Goal: Book appointment/travel/reservation

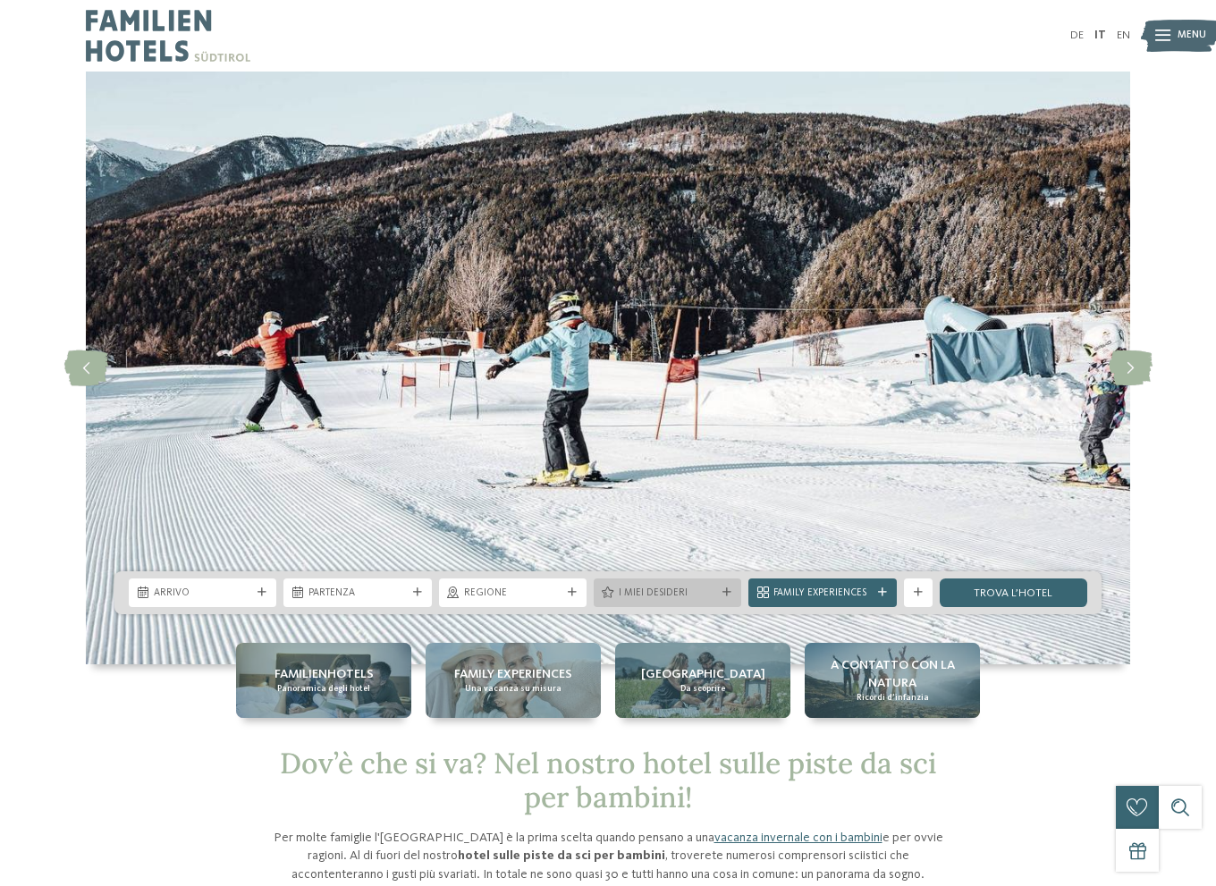
click at [720, 588] on div at bounding box center [727, 592] width 14 height 9
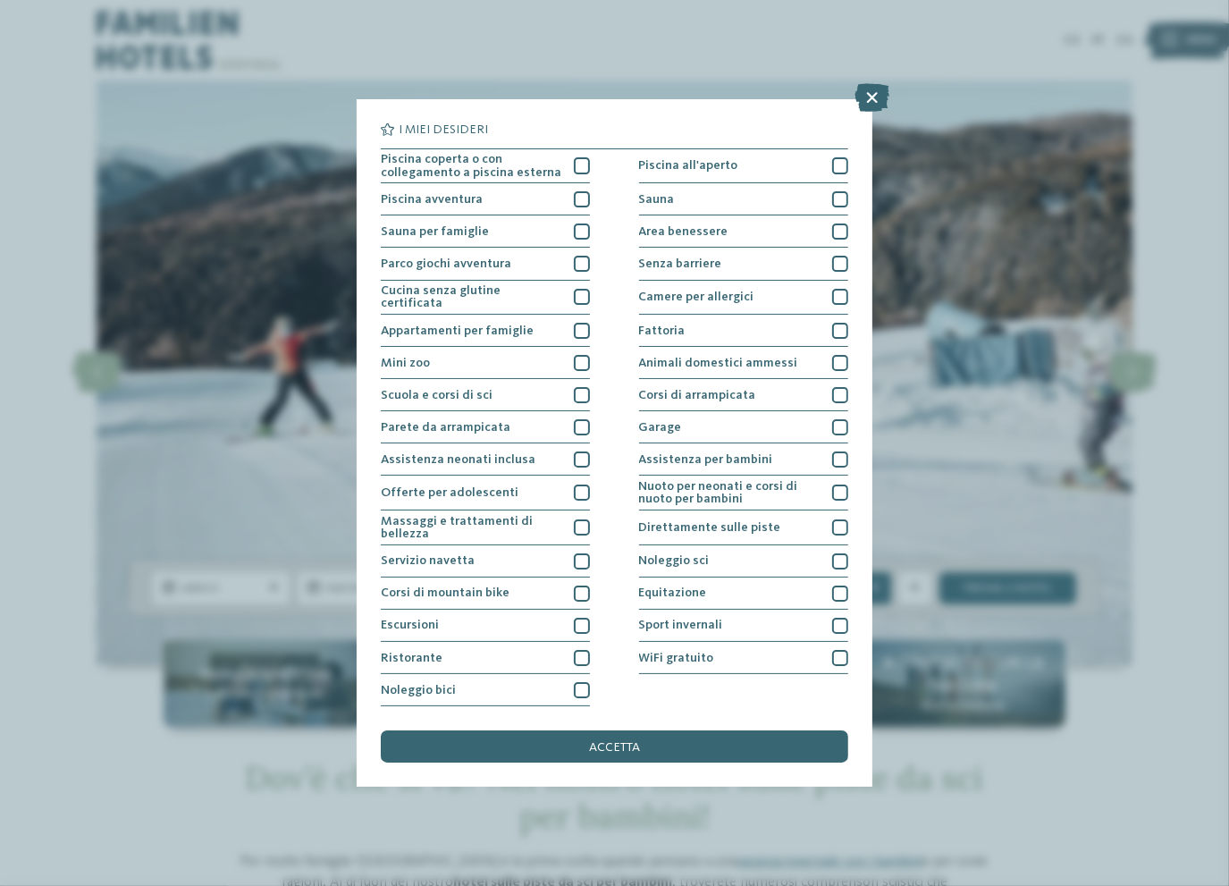
click at [754, 64] on div "I miei desideri Piscina coperta o con collegamento a piscina esterna Piscina al…" at bounding box center [614, 443] width 1229 height 886
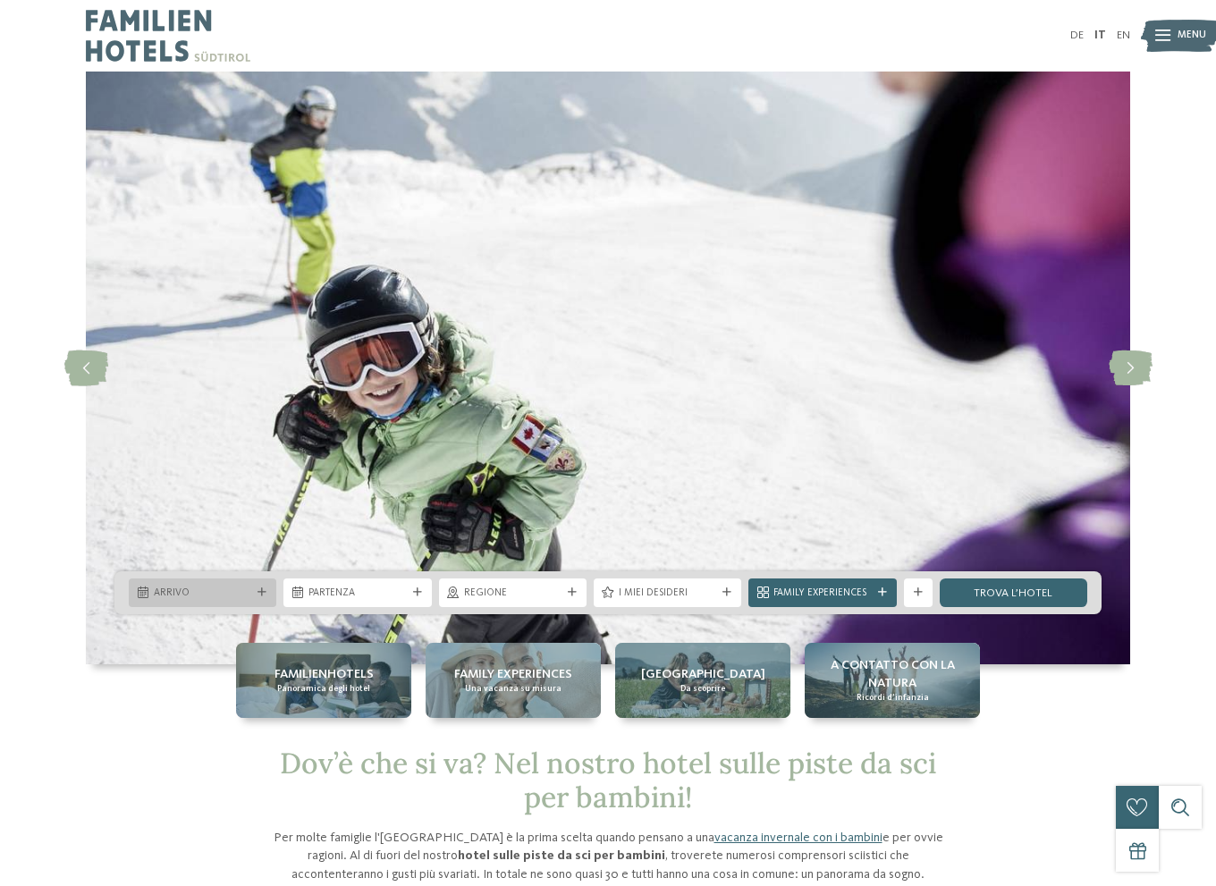
click at [264, 591] on div at bounding box center [262, 592] width 14 height 9
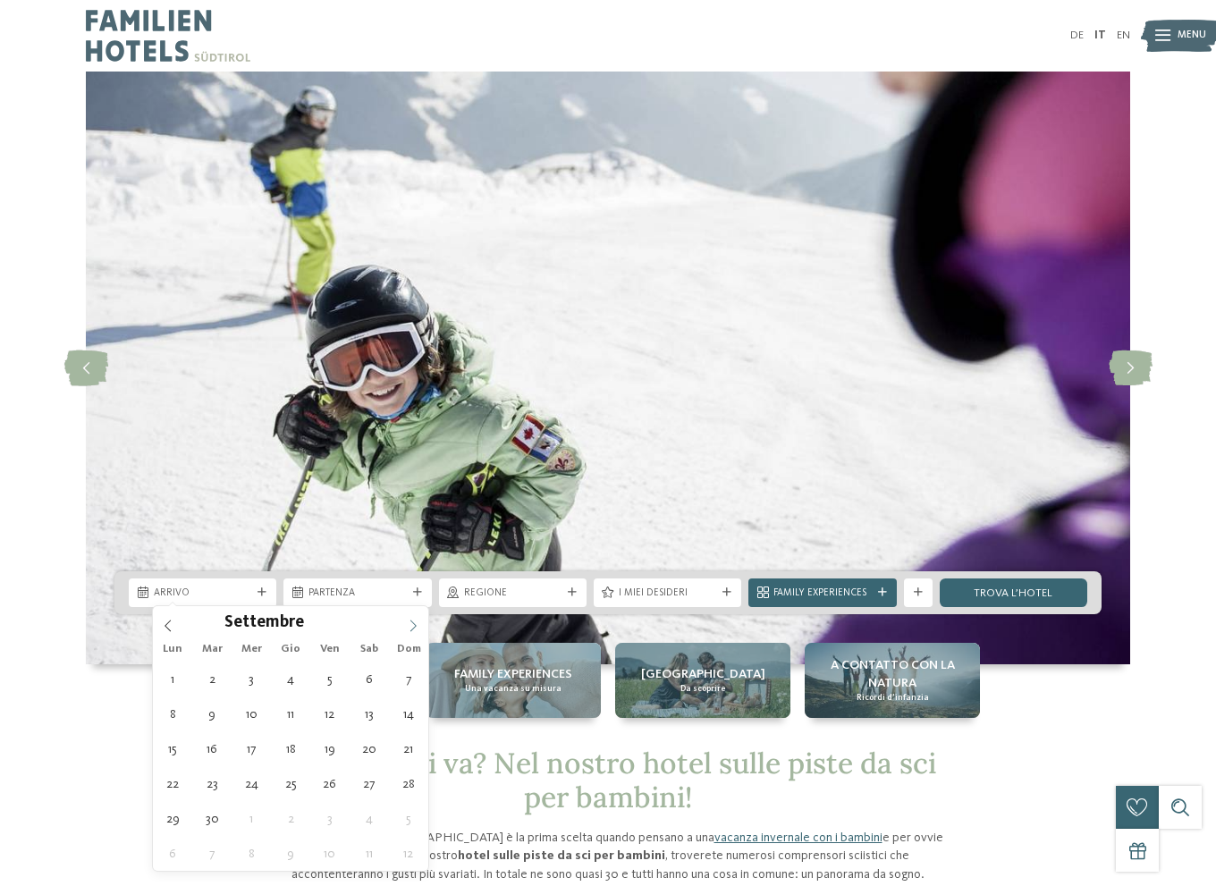
click at [405, 625] on span at bounding box center [413, 621] width 30 height 30
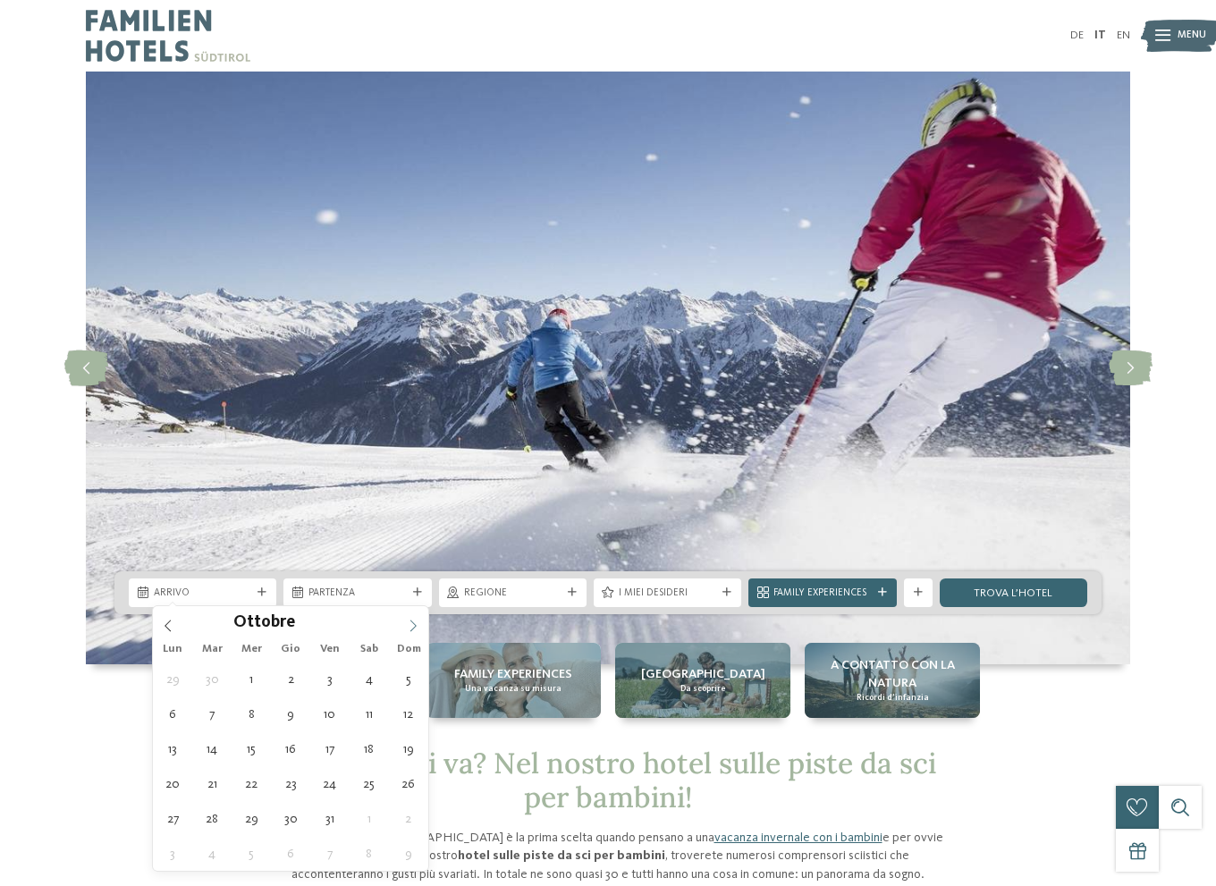
click at [410, 625] on icon at bounding box center [413, 625] width 13 height 13
type div "29.12.2025"
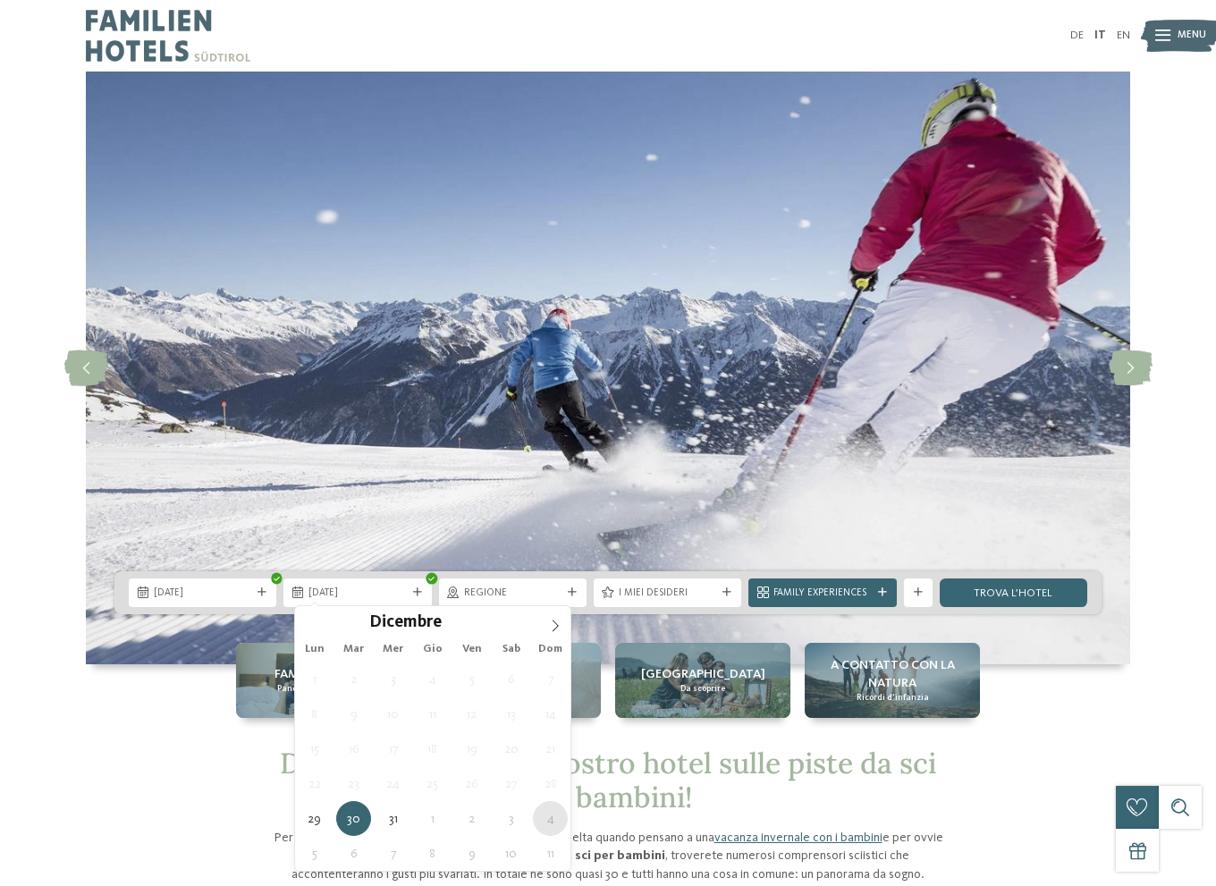
type div "04.01.2026"
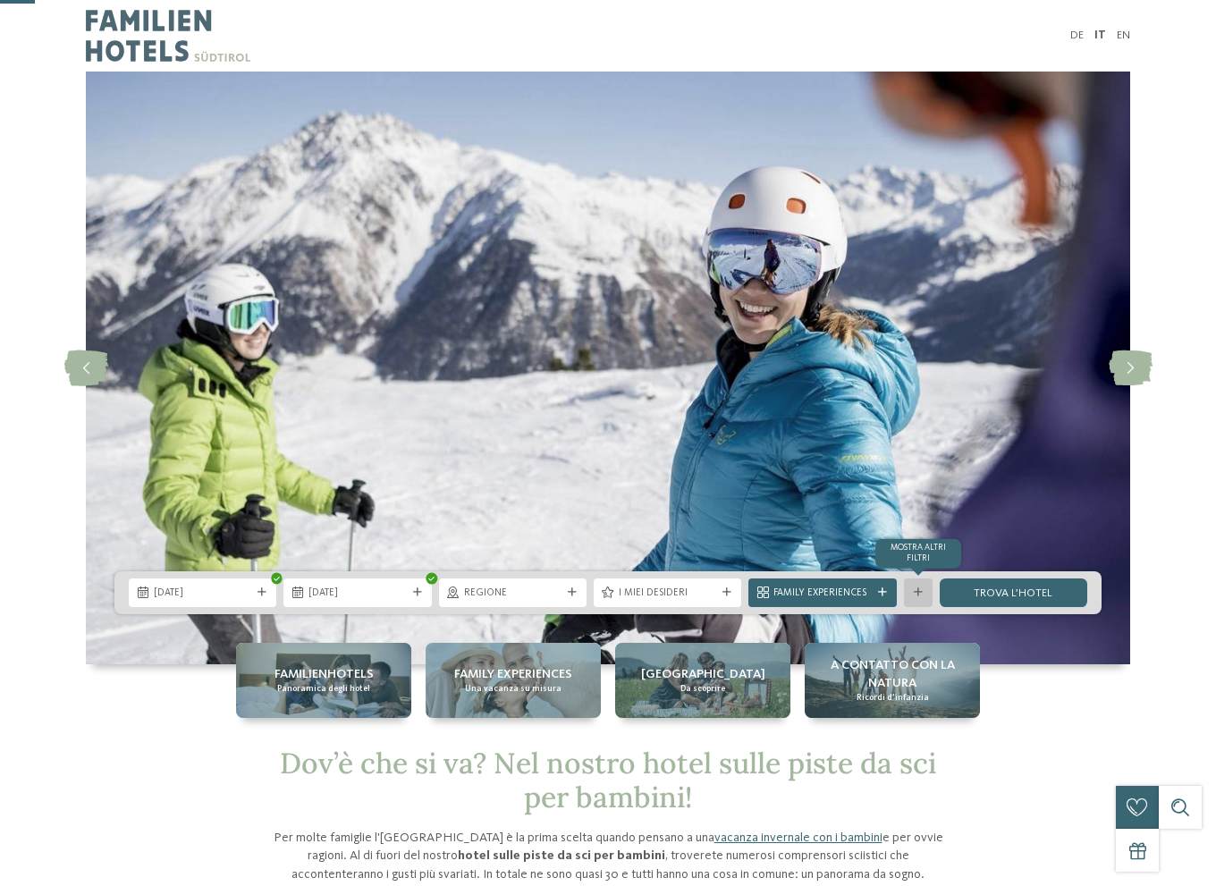
scroll to position [238, 0]
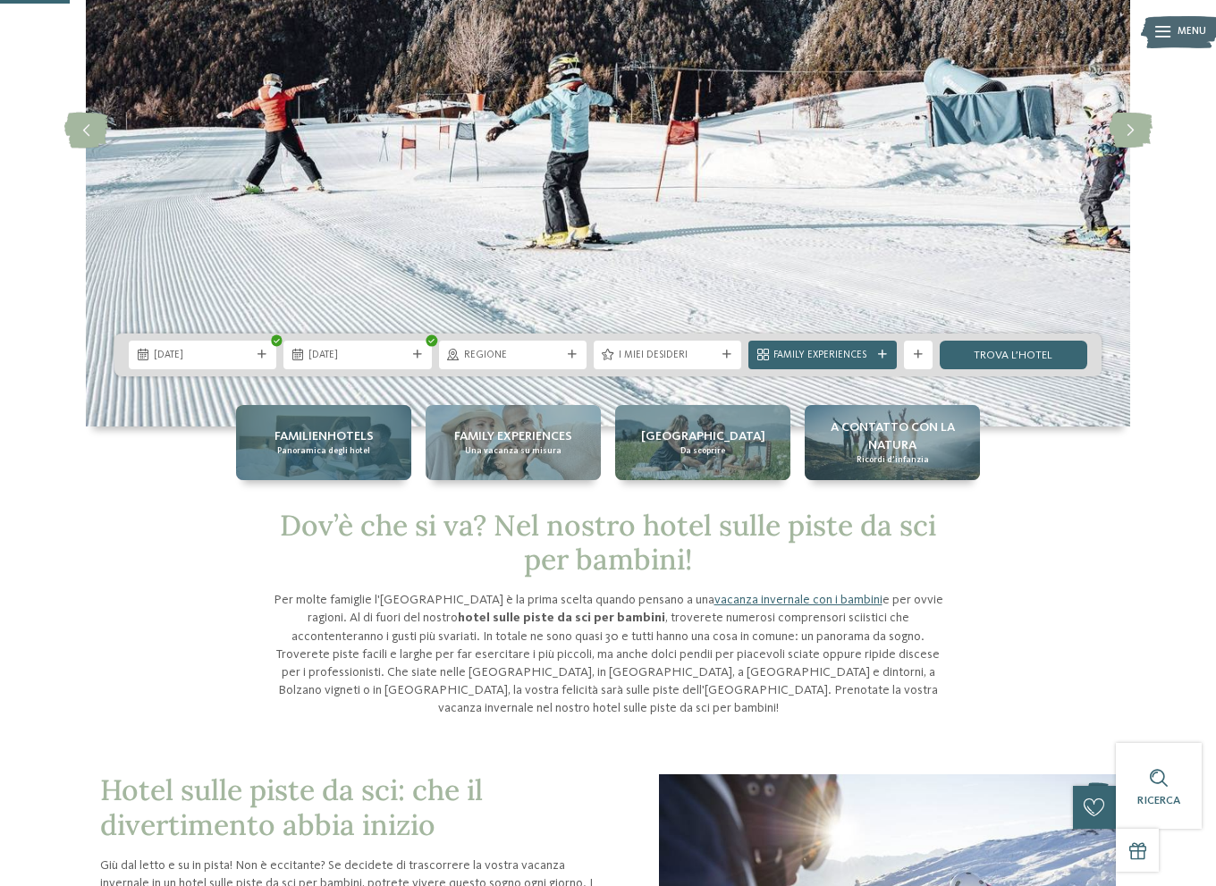
click at [335, 472] on div "Familienhotels Panoramica degli hotel" at bounding box center [323, 442] width 175 height 74
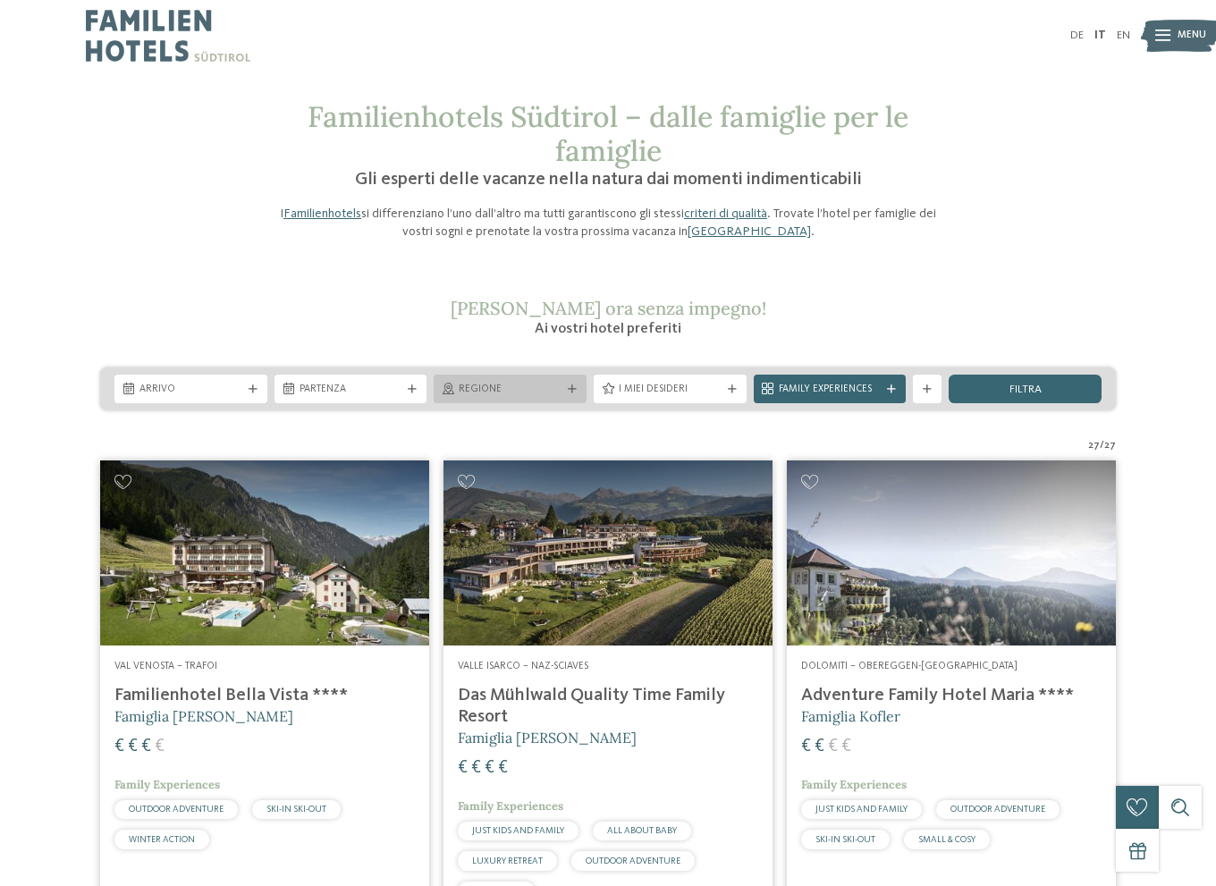
click at [550, 397] on div "Regione" at bounding box center [510, 389] width 110 height 15
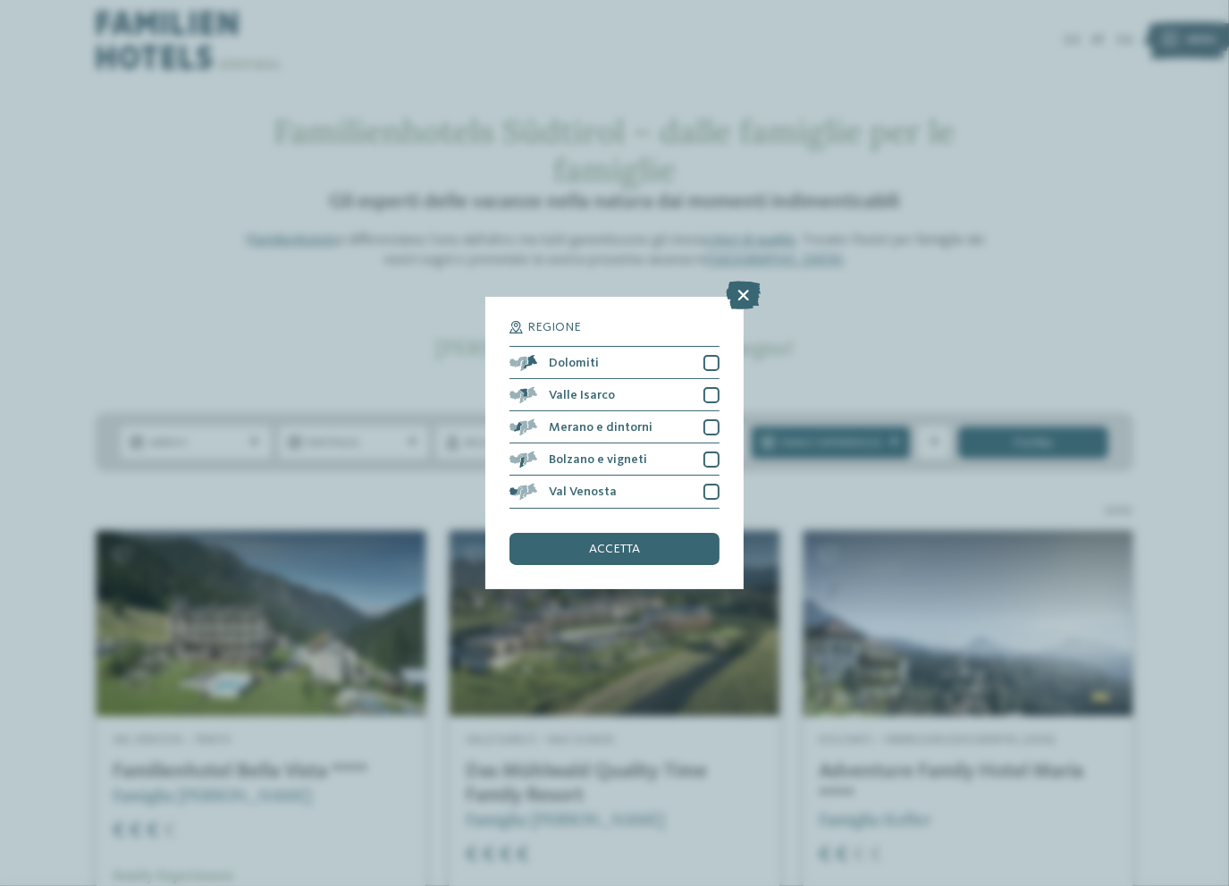
click at [847, 359] on div "Regione Dolomiti" at bounding box center [614, 443] width 1229 height 886
